Goal: Complete application form: Complete application form

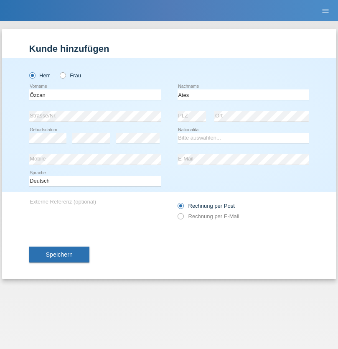
type input "Ates"
select select "CH"
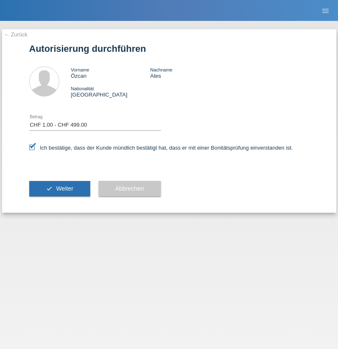
select select "1"
click at [59, 188] on span "Weiter" at bounding box center [64, 188] width 17 height 7
